Goal: Task Accomplishment & Management: Manage account settings

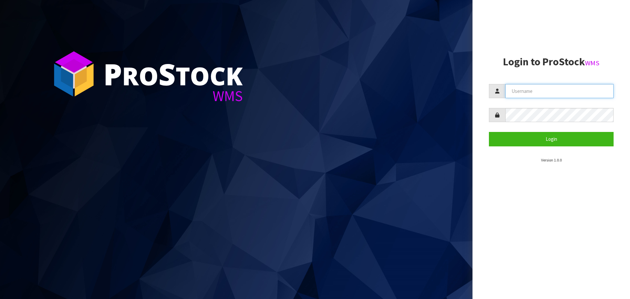
click at [540, 90] on input "text" at bounding box center [559, 91] width 108 height 14
type input "p"
type input "PACIFICBIOLOGICS"
click at [489, 132] on button "Login" at bounding box center [551, 139] width 125 height 14
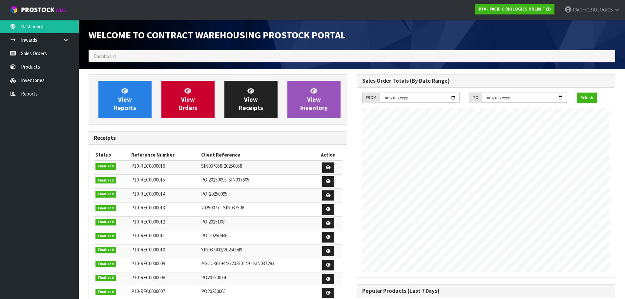
scroll to position [342, 268]
click at [38, 56] on link "Sales Orders" at bounding box center [39, 53] width 79 height 13
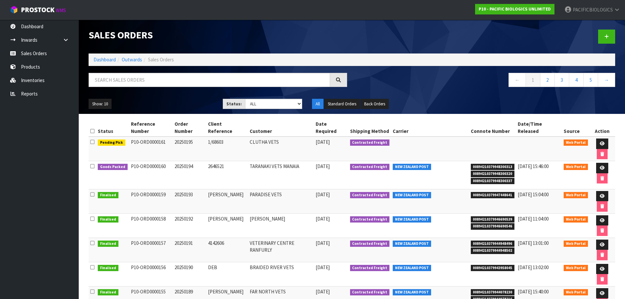
drag, startPoint x: 225, startPoint y: 136, endPoint x: 202, endPoint y: 135, distance: 22.7
click at [202, 136] on tr "Pending Pick P10-ORD0000161 20250195 1/68603 CLUTHA VETS [DATE] Contracted Frei…" at bounding box center [352, 148] width 527 height 25
copy tr "1/68603"
click at [600, 141] on icon at bounding box center [602, 143] width 5 height 4
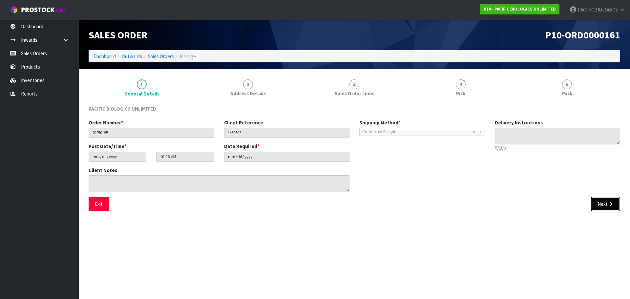
click at [600, 202] on button "Next" at bounding box center [605, 204] width 29 height 14
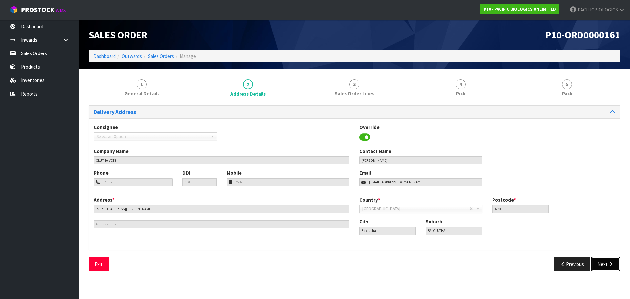
click at [603, 261] on button "Next" at bounding box center [605, 264] width 29 height 14
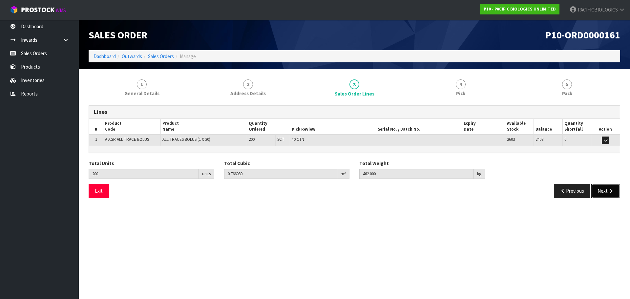
click at [604, 193] on button "Next" at bounding box center [605, 191] width 29 height 14
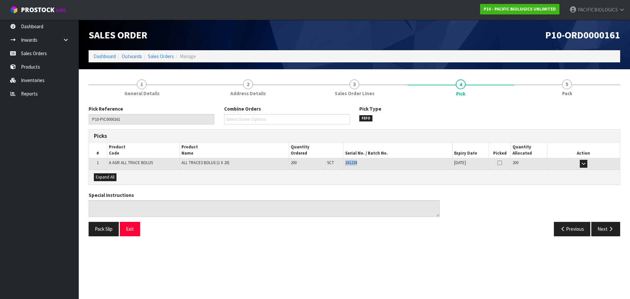
drag, startPoint x: 362, startPoint y: 164, endPoint x: 341, endPoint y: 162, distance: 21.1
click at [341, 162] on tr "1 A AGR ALL TRACE BOLUS ALL TRACES BOLUS (1 X 20) 200 SCT 40 CTN 161224 [DATE] …" at bounding box center [354, 163] width 531 height 11
copy tr "40 CTN 161224"
click at [43, 52] on link "Sales Orders" at bounding box center [39, 53] width 79 height 13
